Goal: Information Seeking & Learning: Compare options

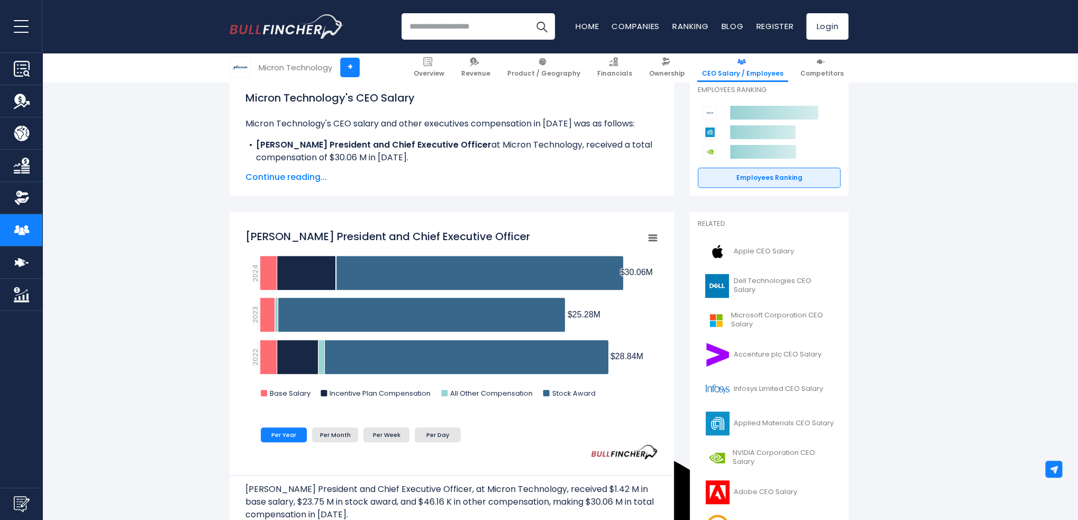
scroll to position [8707, 0]
click at [773, 253] on span "Apple CEO Salary" at bounding box center [764, 251] width 60 height 9
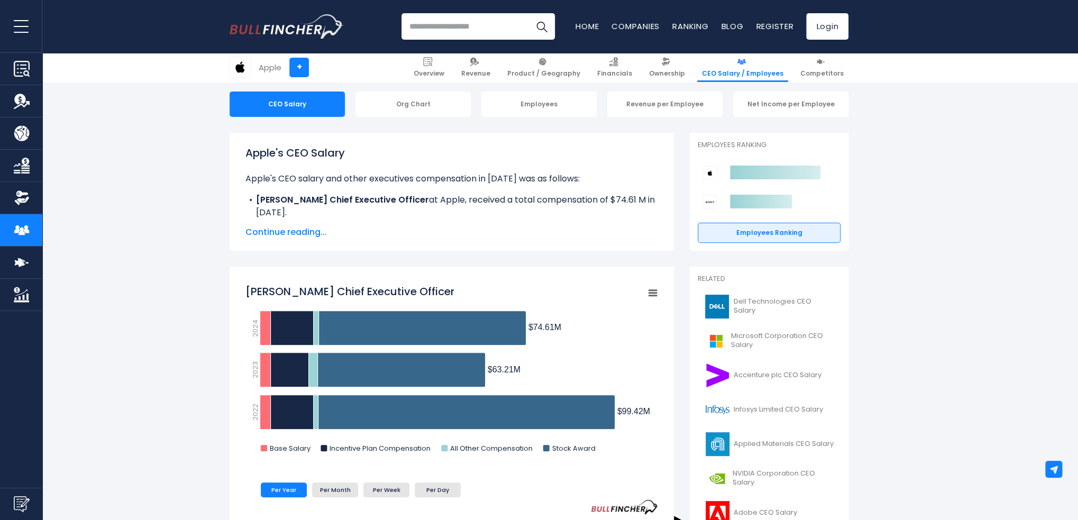
scroll to position [8707, 0]
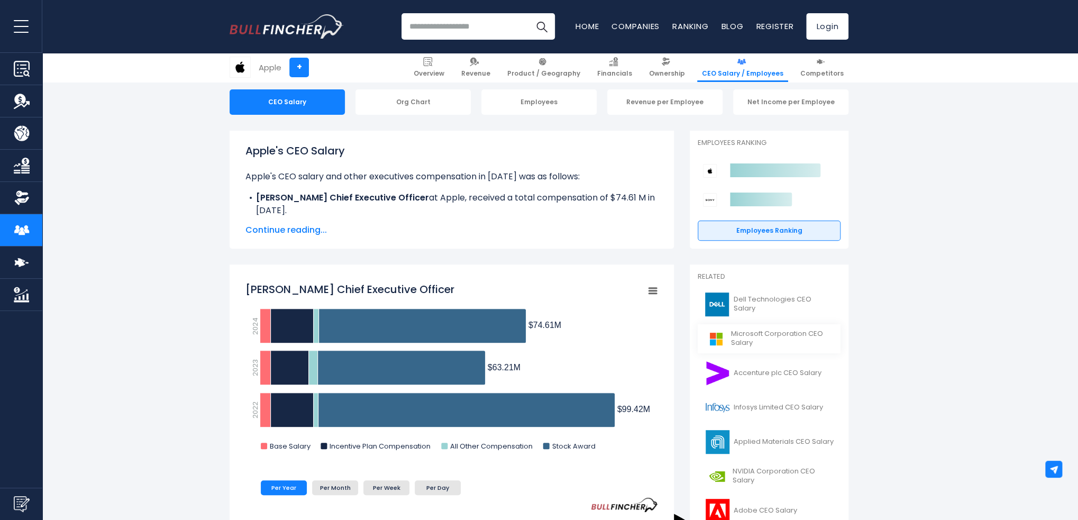
click at [794, 334] on span "Microsoft Corporation CEO Salary" at bounding box center [782, 339] width 103 height 18
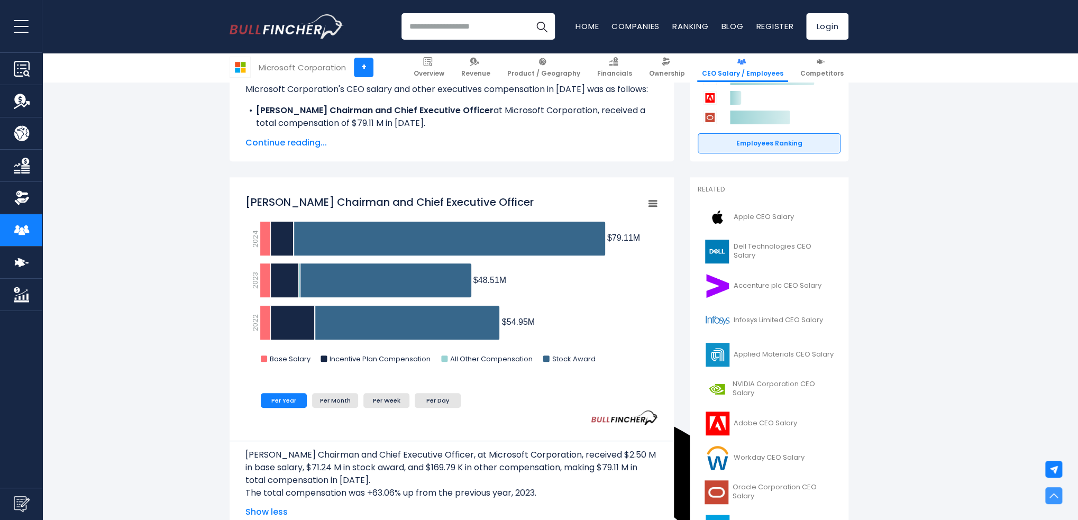
scroll to position [212, 0]
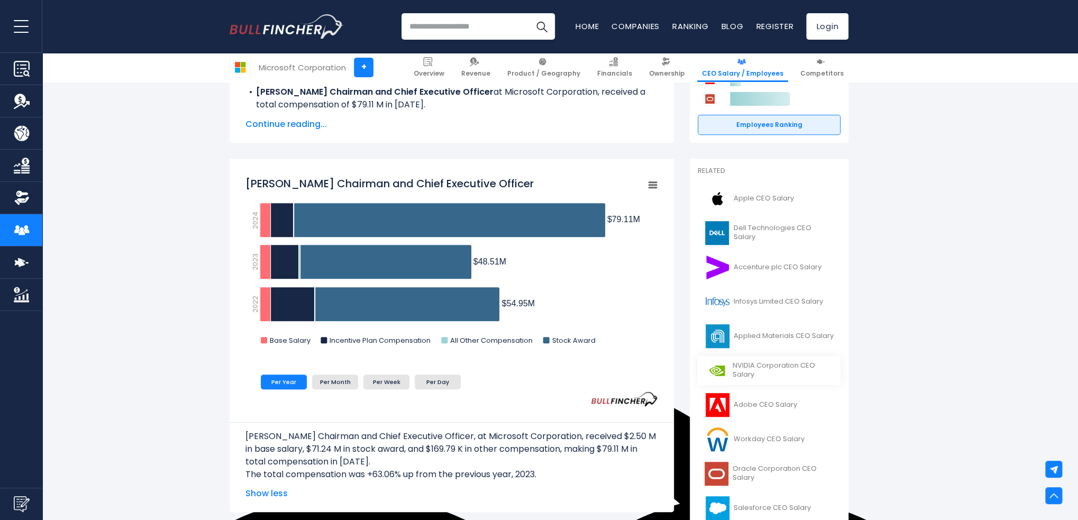
click at [752, 369] on span "NVIDIA Corporation CEO Salary" at bounding box center [784, 370] width 102 height 18
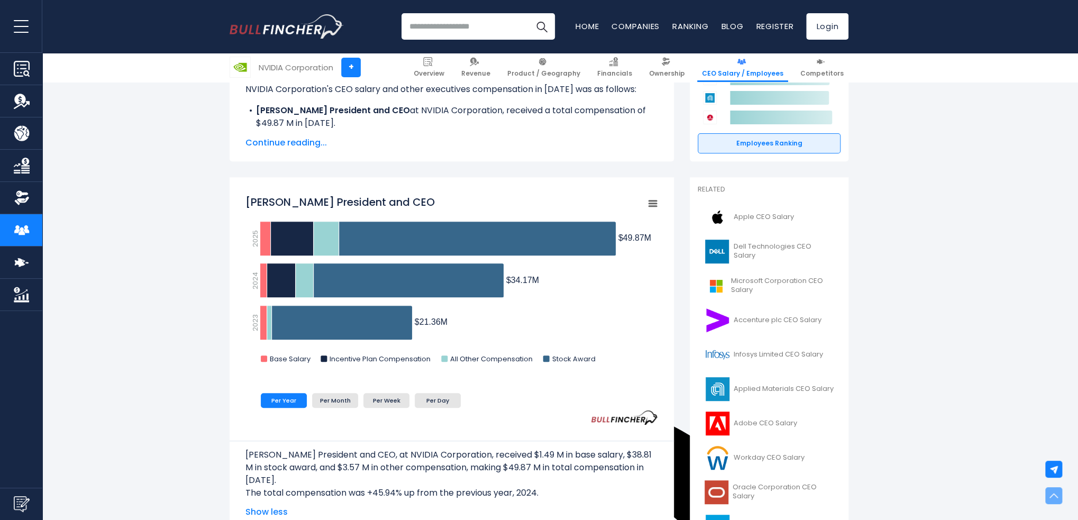
scroll to position [212, 0]
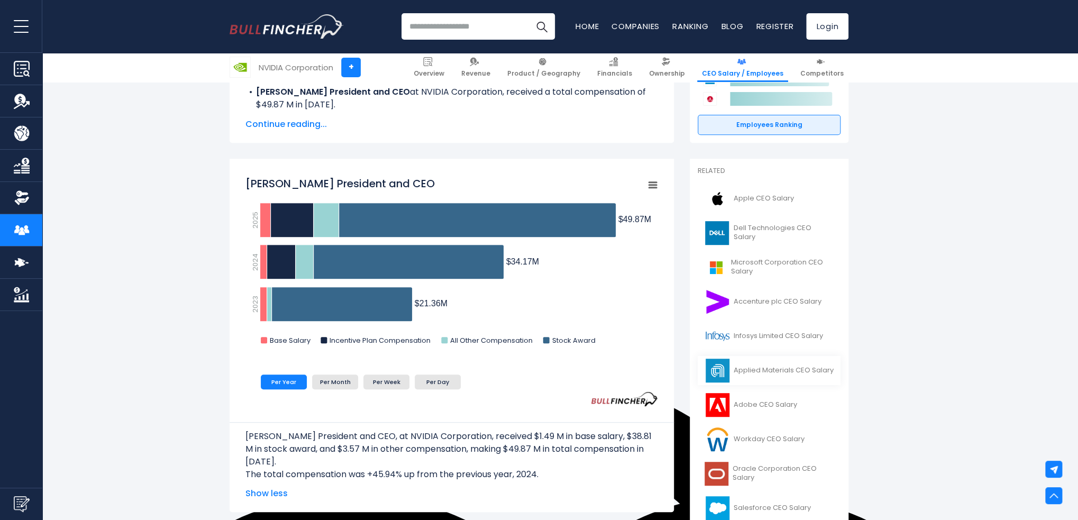
click at [783, 376] on link "Applied Materials CEO Salary" at bounding box center [769, 370] width 143 height 29
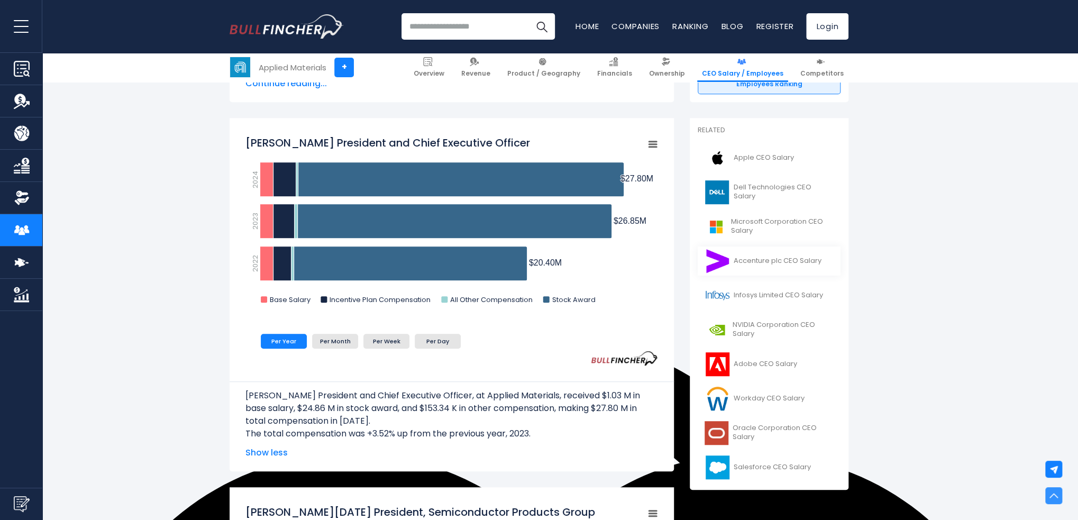
scroll to position [264, 0]
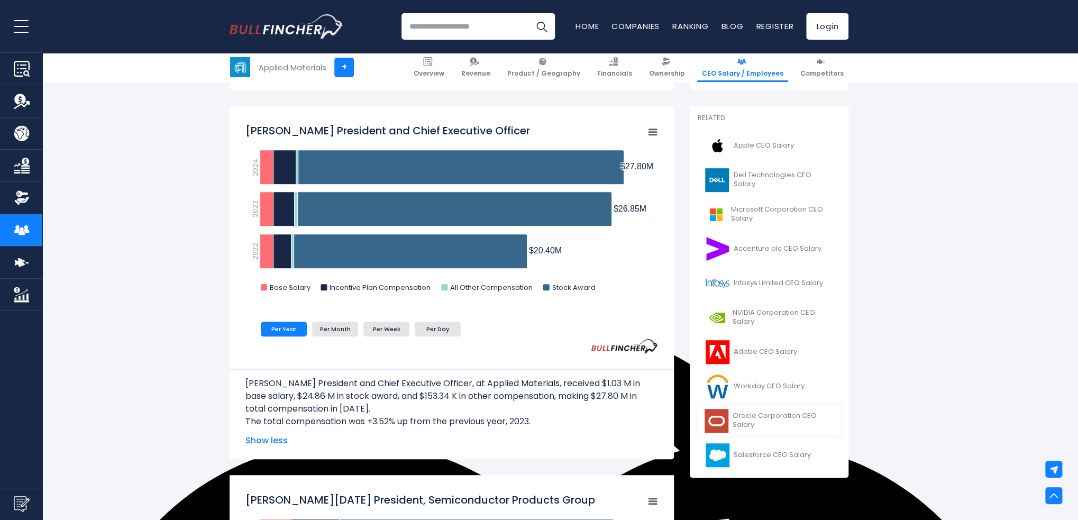
click at [731, 421] on link "Oracle Corporation CEO Salary" at bounding box center [769, 420] width 143 height 29
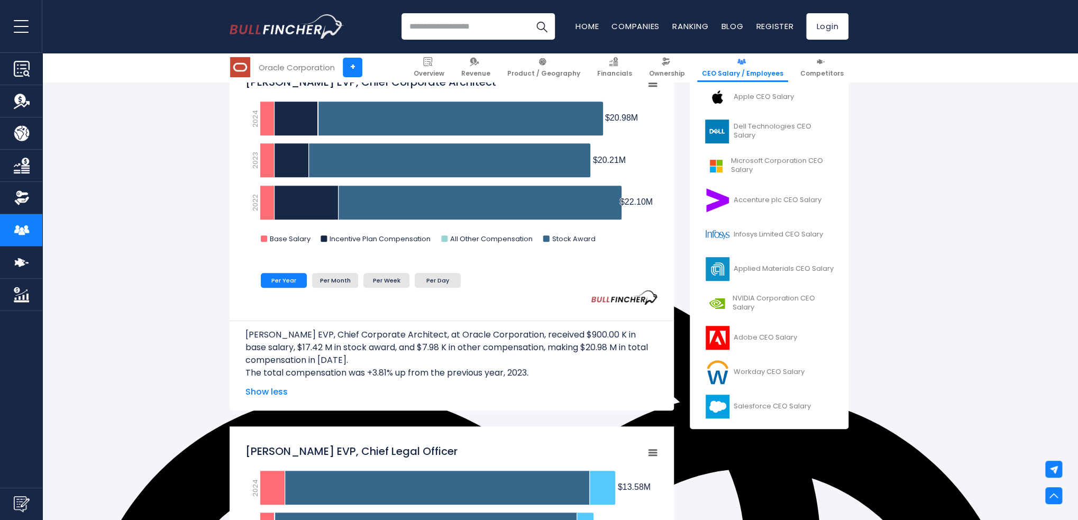
scroll to position [317, 0]
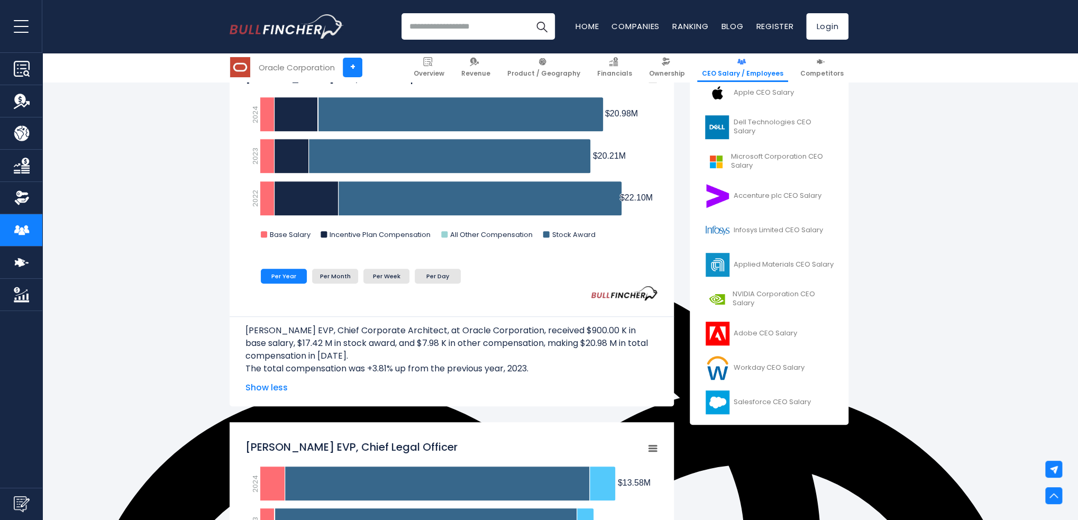
click at [720, 417] on div "Related Apple CEO Salary Dell Technologies CEO Salary Adobe CEO Salary" at bounding box center [769, 239] width 159 height 372
click at [723, 399] on img at bounding box center [717, 402] width 26 height 24
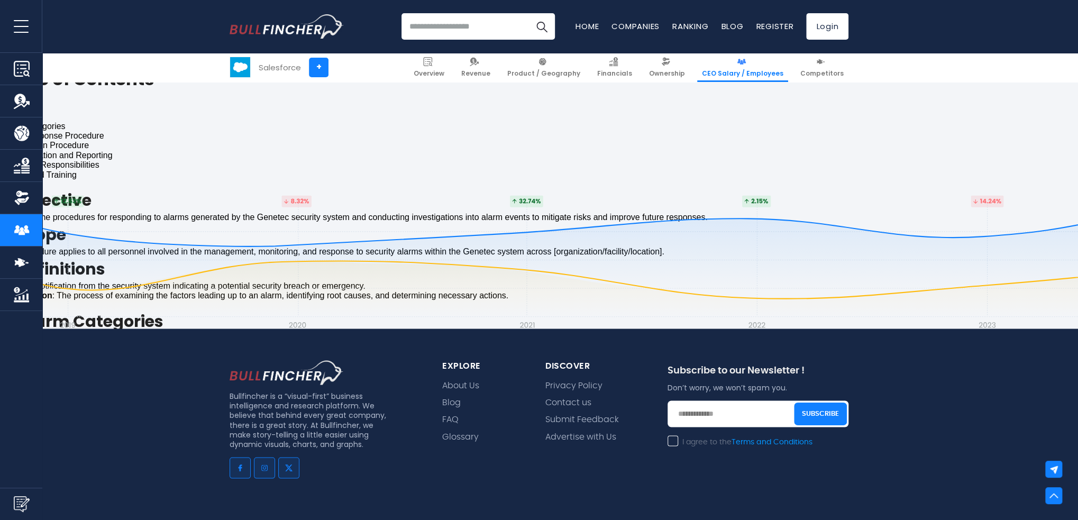
scroll to position [3491, 0]
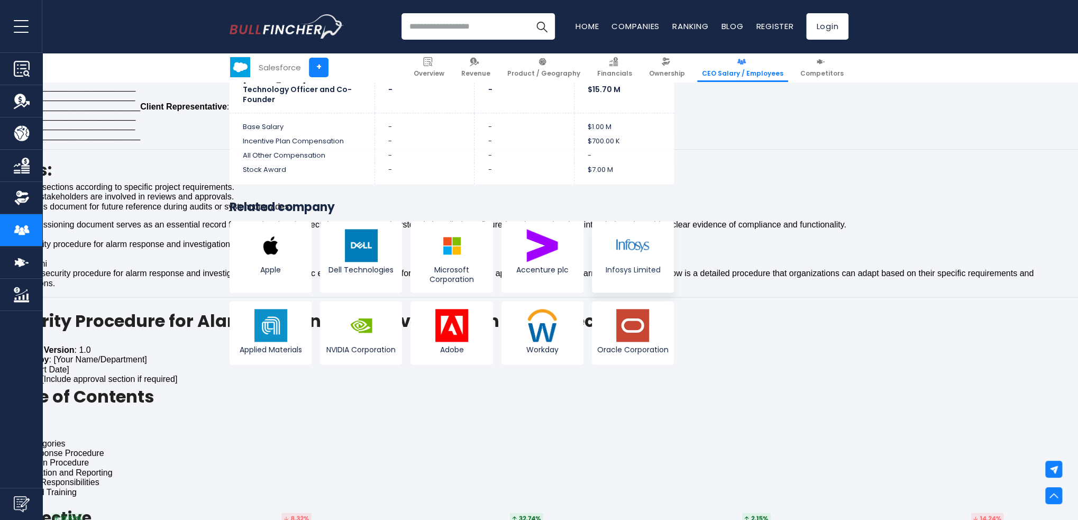
click at [624, 237] on img at bounding box center [632, 245] width 33 height 33
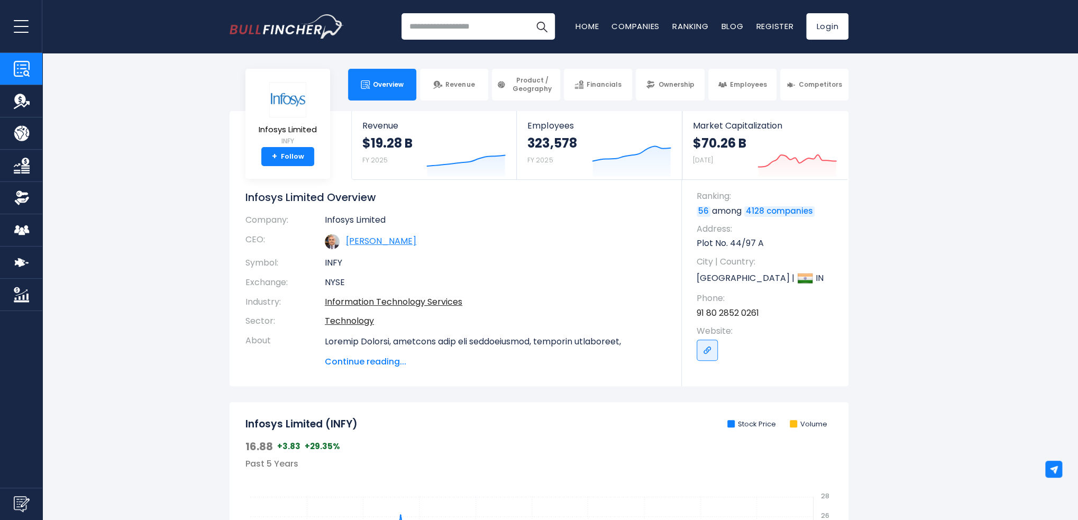
click at [391, 242] on link "Salil Satish Parekh" at bounding box center [381, 241] width 70 height 12
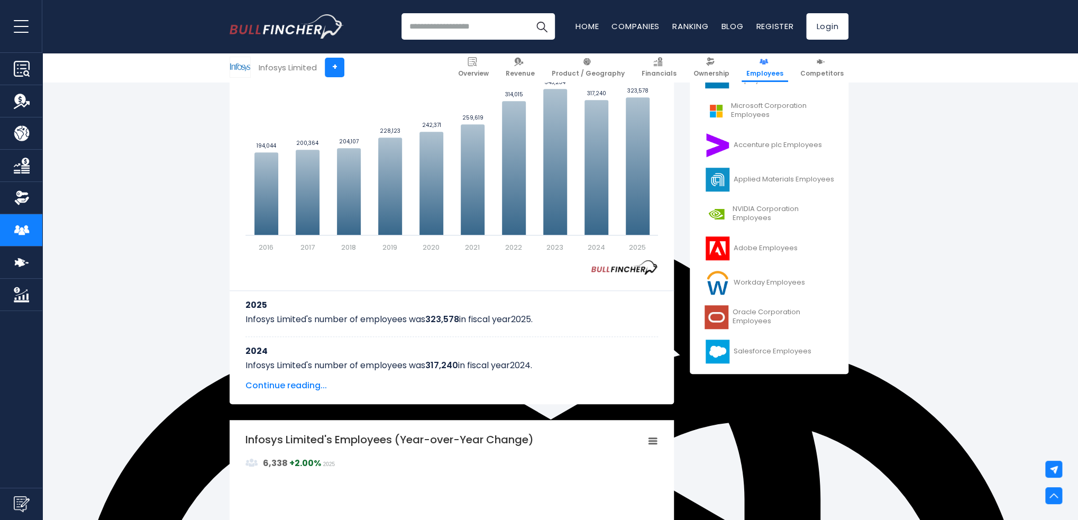
scroll to position [476, 0]
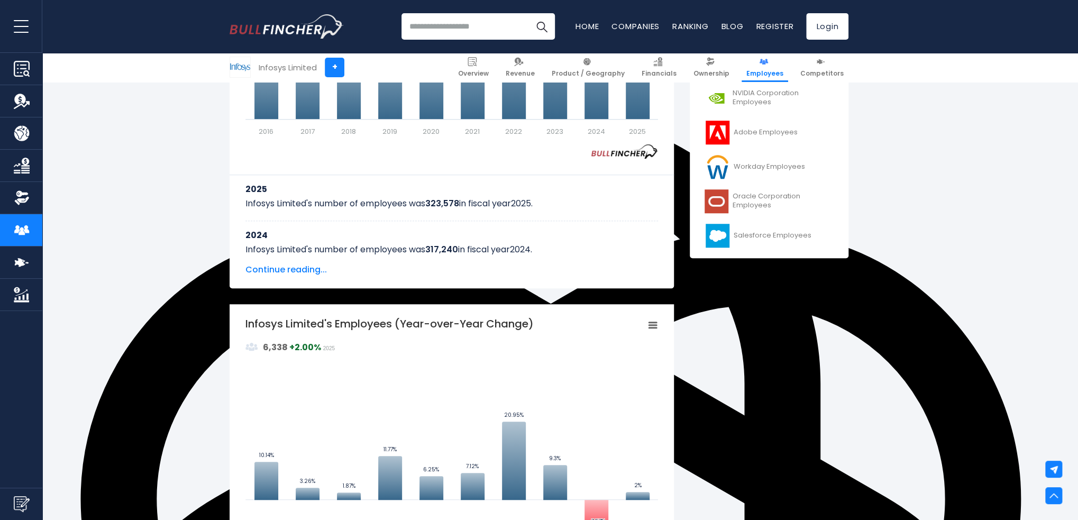
click at [483, 25] on input "search" at bounding box center [477, 26] width 153 height 26
type input "********"
click at [528, 13] on button "Search" at bounding box center [541, 26] width 26 height 26
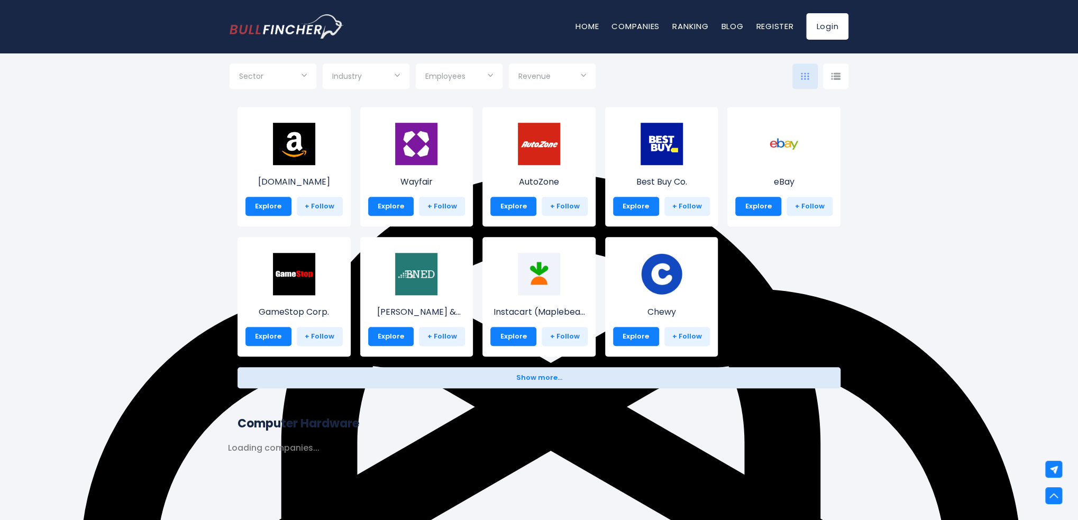
scroll to position [423, 0]
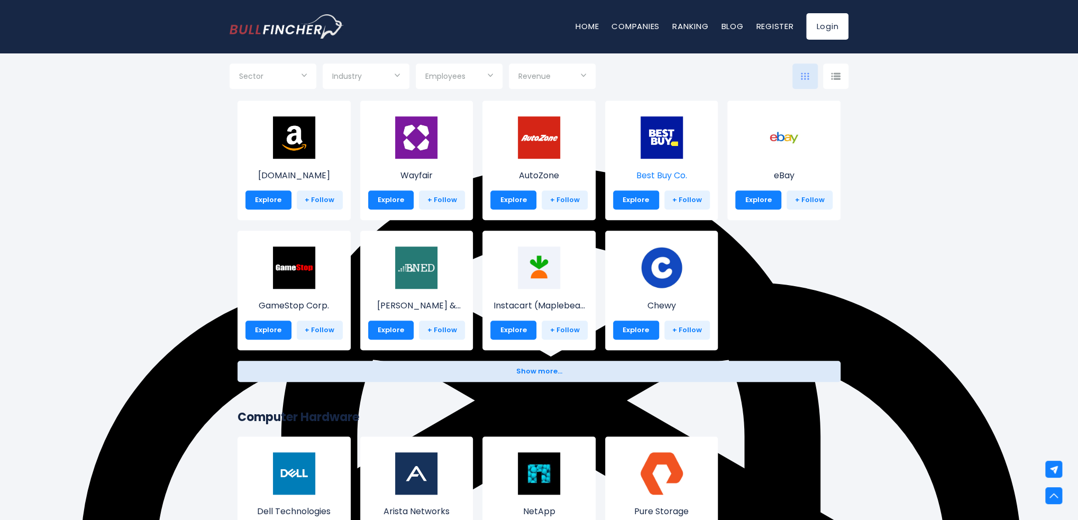
click at [653, 138] on img at bounding box center [662, 137] width 42 height 42
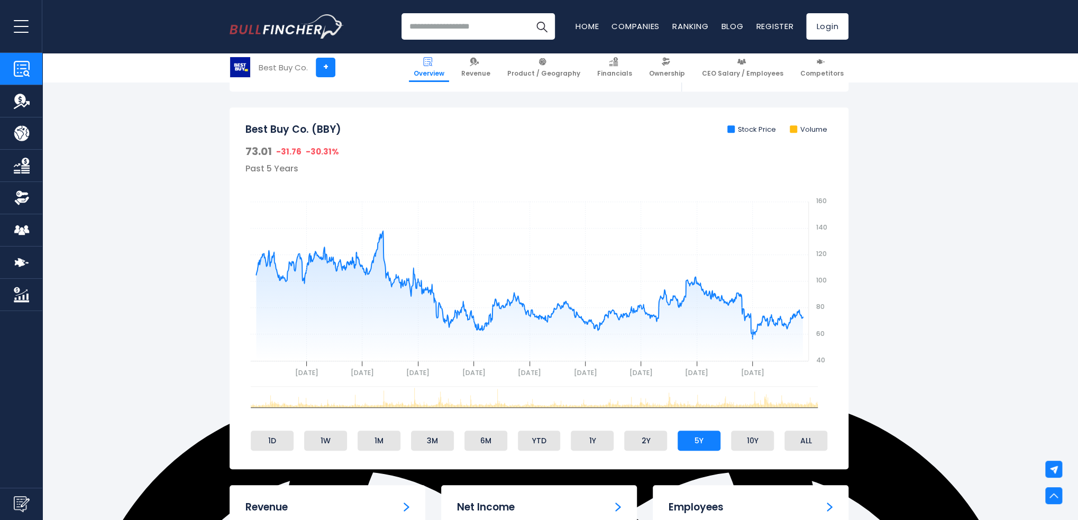
scroll to position [317, 0]
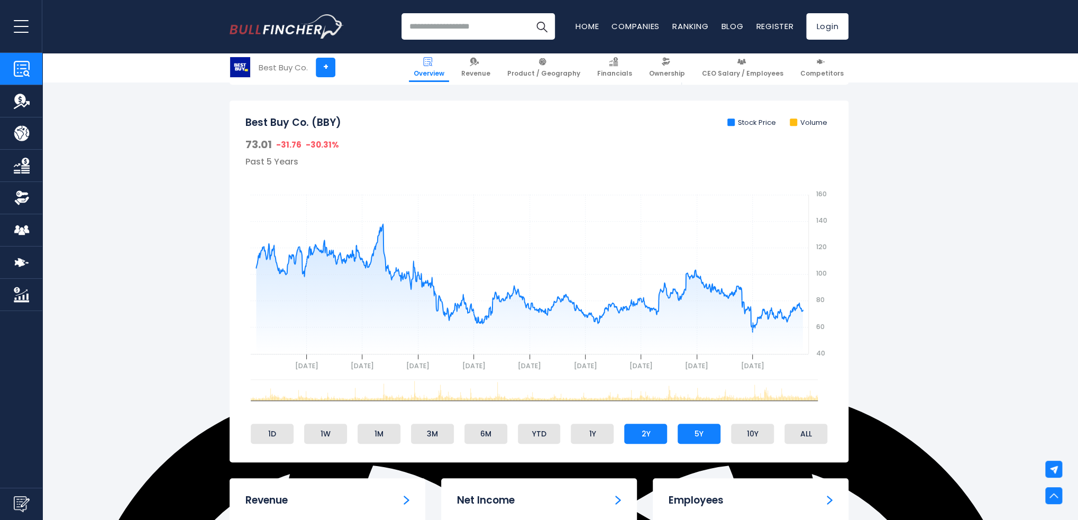
click at [653, 437] on li "2Y" at bounding box center [645, 434] width 43 height 20
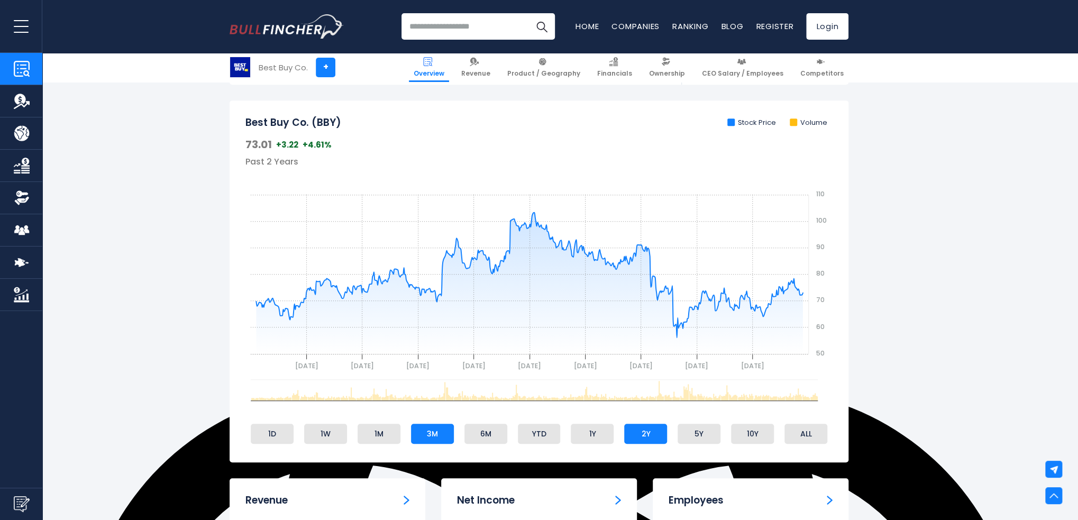
click at [419, 443] on li "3M" at bounding box center [432, 434] width 43 height 20
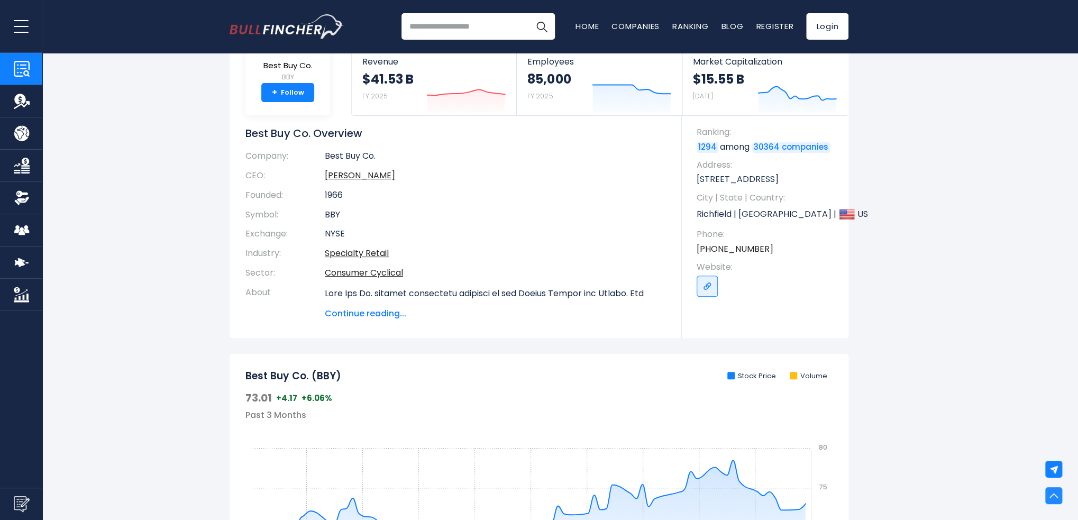
scroll to position [0, 0]
